Goal: Task Accomplishment & Management: Manage account settings

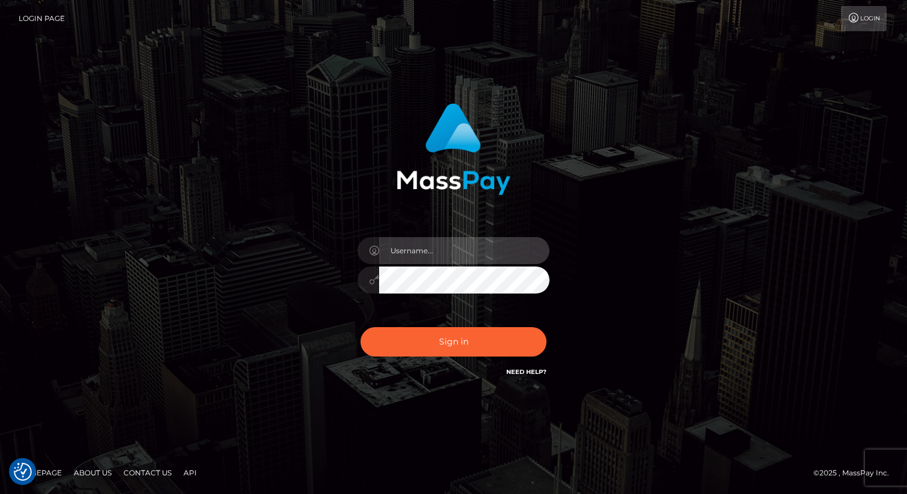
click at [418, 248] on input "text" at bounding box center [464, 250] width 170 height 27
type input "[PERSON_NAME].nofans"
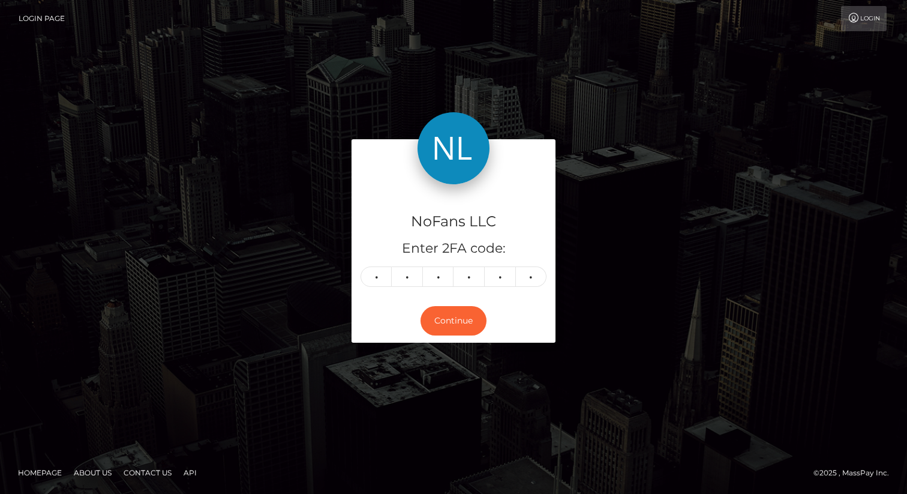
click at [266, 305] on div "NoFans LLC Enter 2FA code: 7 2 0 4 5 4 720454 Continue" at bounding box center [454, 246] width 684 height 215
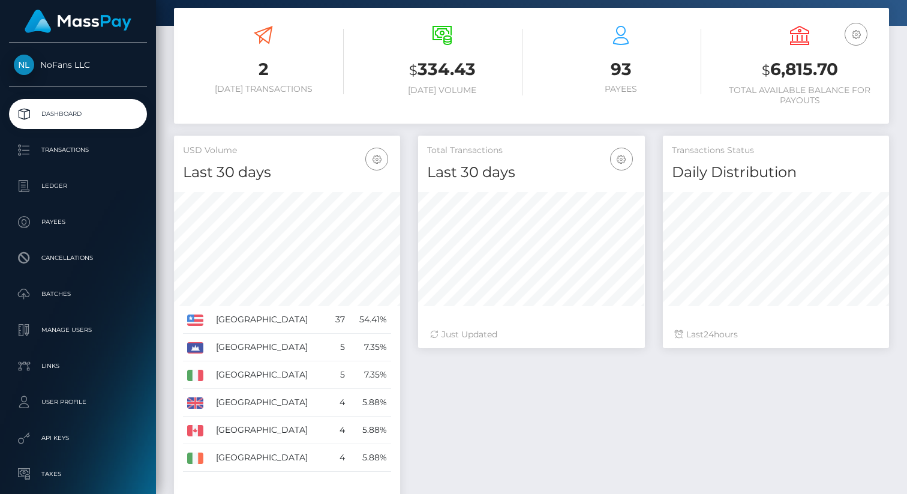
scroll to position [202, 0]
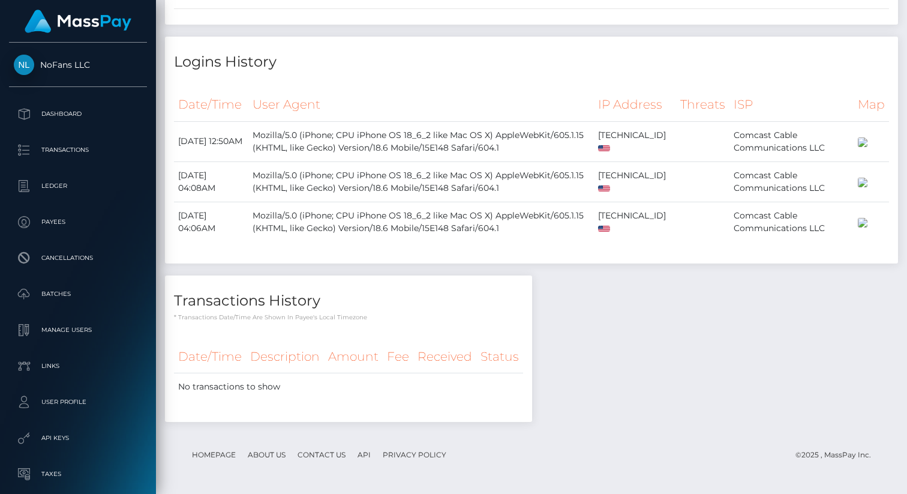
scroll to position [4482, 0]
